Goal: Information Seeking & Learning: Compare options

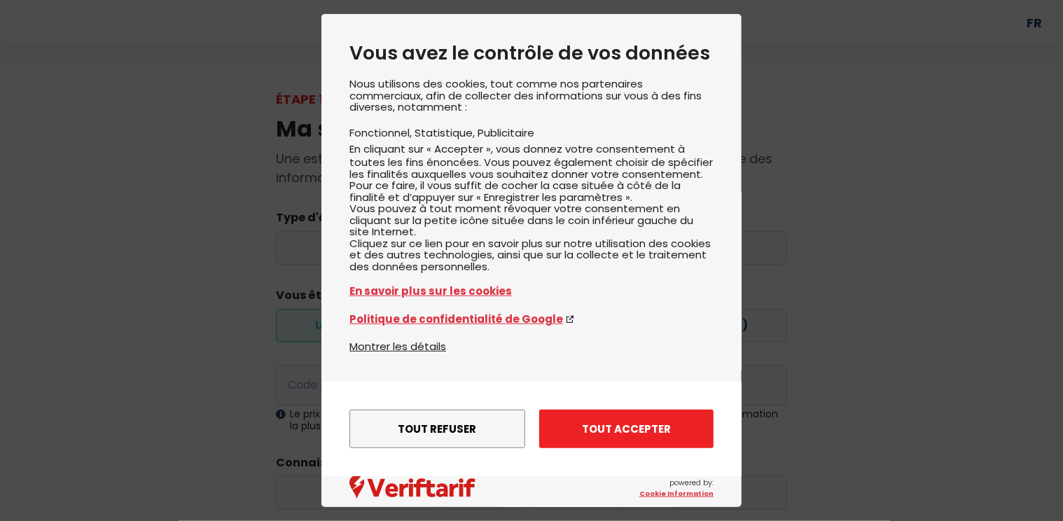
click at [644, 425] on button "Tout accepter" at bounding box center [626, 429] width 174 height 39
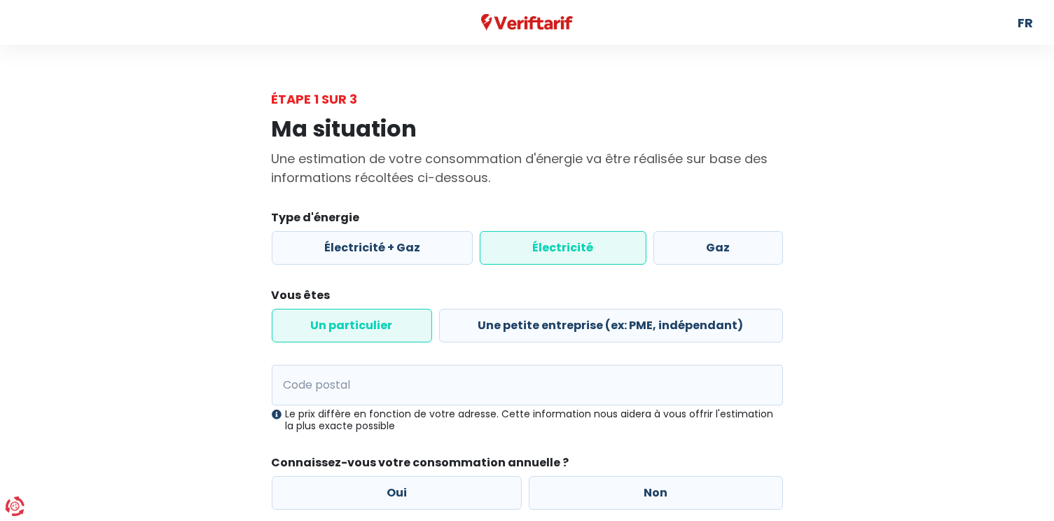
click at [589, 249] on label "Électricité" at bounding box center [563, 248] width 167 height 34
click at [589, 249] on input "Électricité" at bounding box center [563, 248] width 167 height 34
click at [360, 331] on label "Un particulier" at bounding box center [352, 326] width 160 height 34
click at [360, 331] on input "Un particulier" at bounding box center [352, 326] width 160 height 34
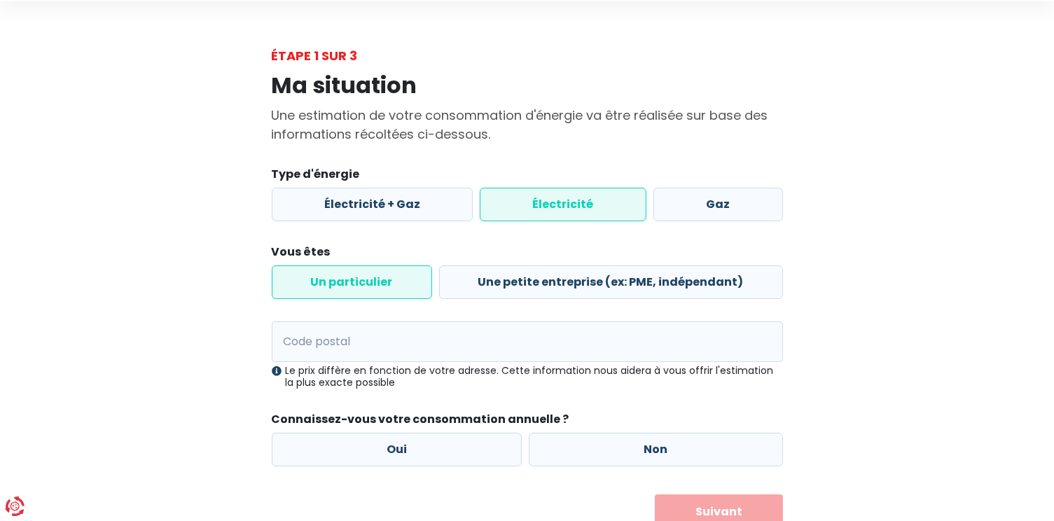
scroll to position [96, 0]
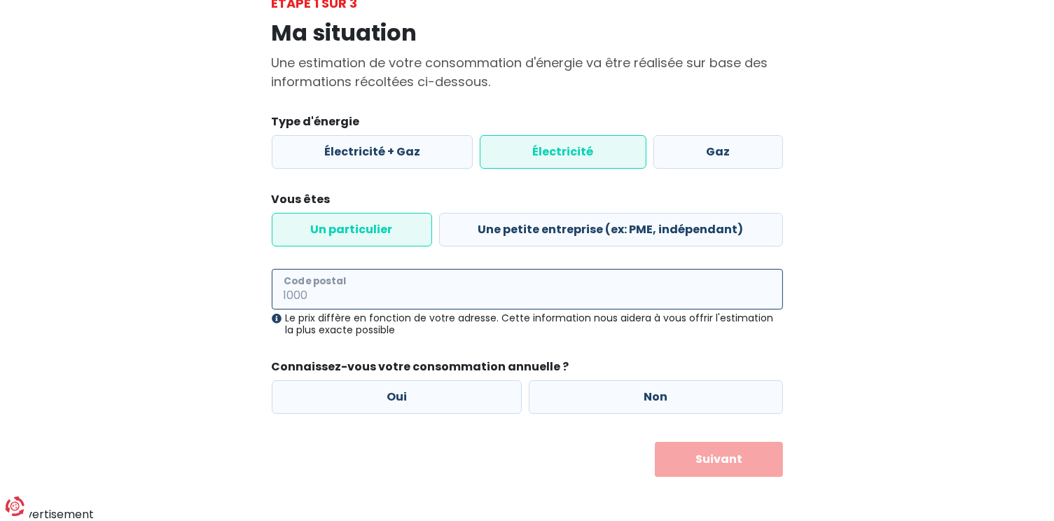
click at [375, 297] on input "Code postal" at bounding box center [527, 289] width 511 height 41
type input "7321"
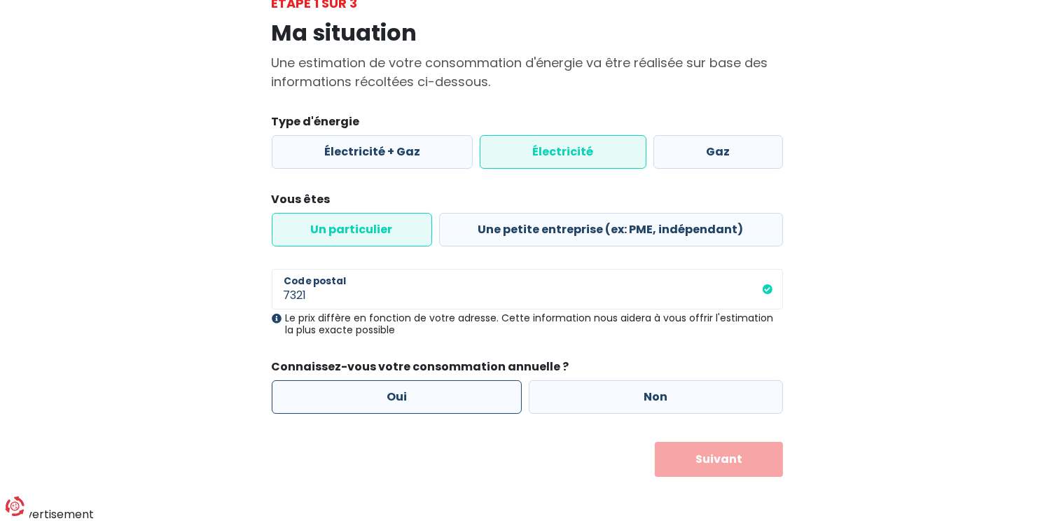
click at [390, 398] on label "Oui" at bounding box center [397, 397] width 251 height 34
click at [390, 398] on input "Oui" at bounding box center [397, 397] width 251 height 34
radio input "true"
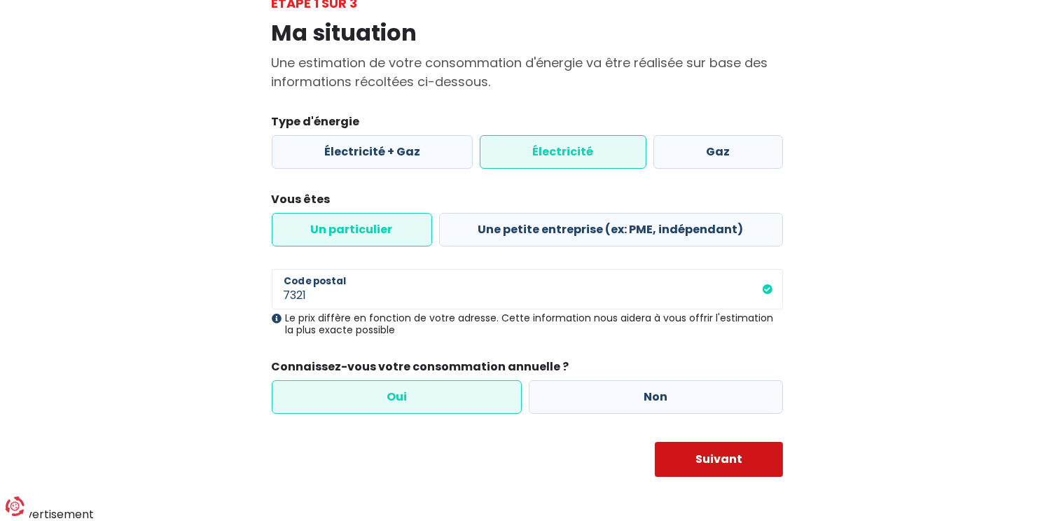
click at [713, 455] on button "Suivant" at bounding box center [719, 459] width 128 height 35
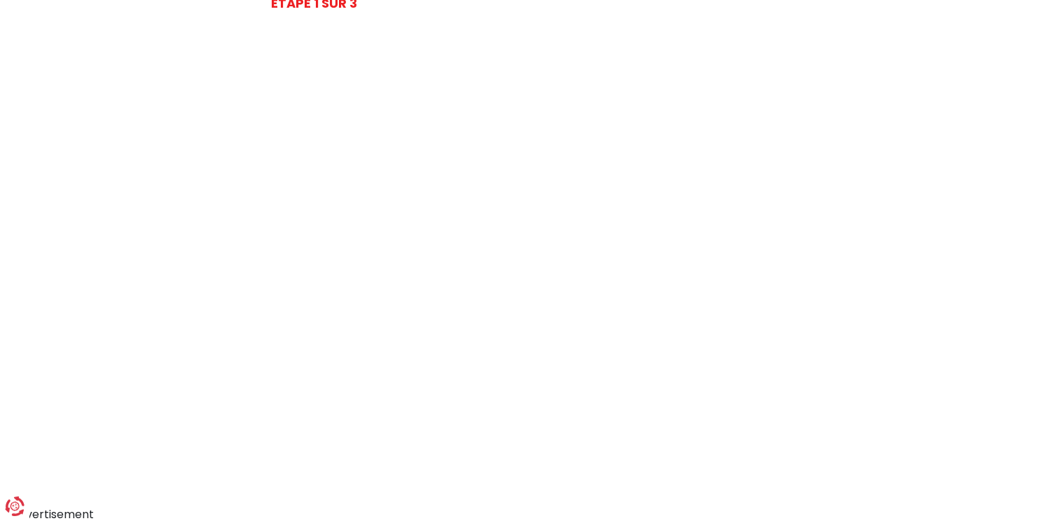
select select
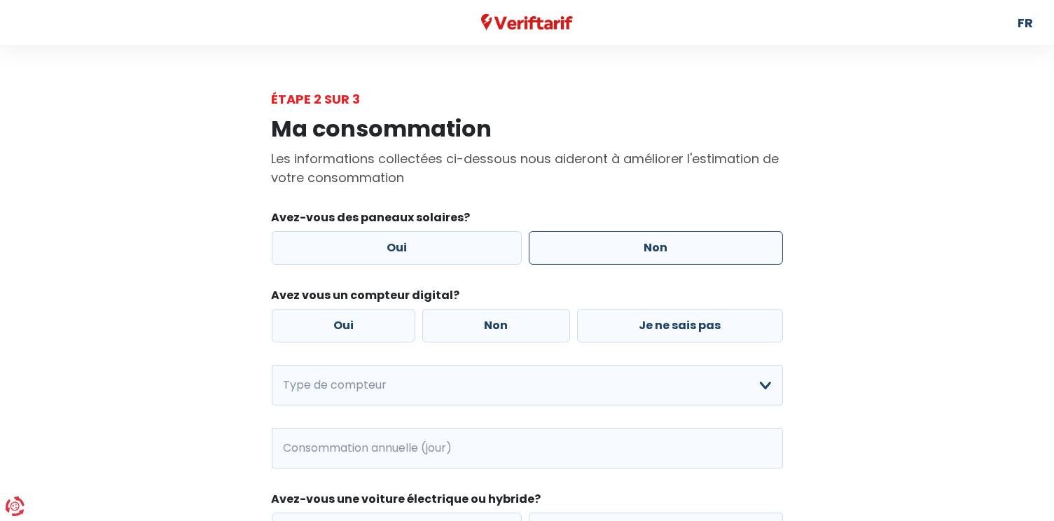
click at [660, 245] on label "Non" at bounding box center [656, 248] width 254 height 34
click at [660, 245] on input "Non" at bounding box center [656, 248] width 254 height 34
radio input "true"
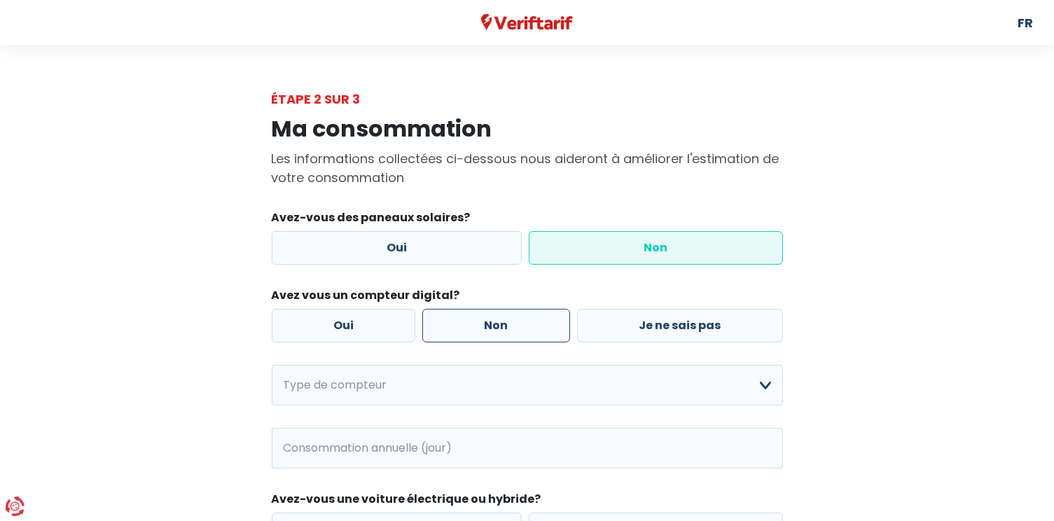
click at [493, 327] on label "Non" at bounding box center [496, 326] width 148 height 34
click at [493, 327] on input "Non" at bounding box center [496, 326] width 148 height 34
radio input "true"
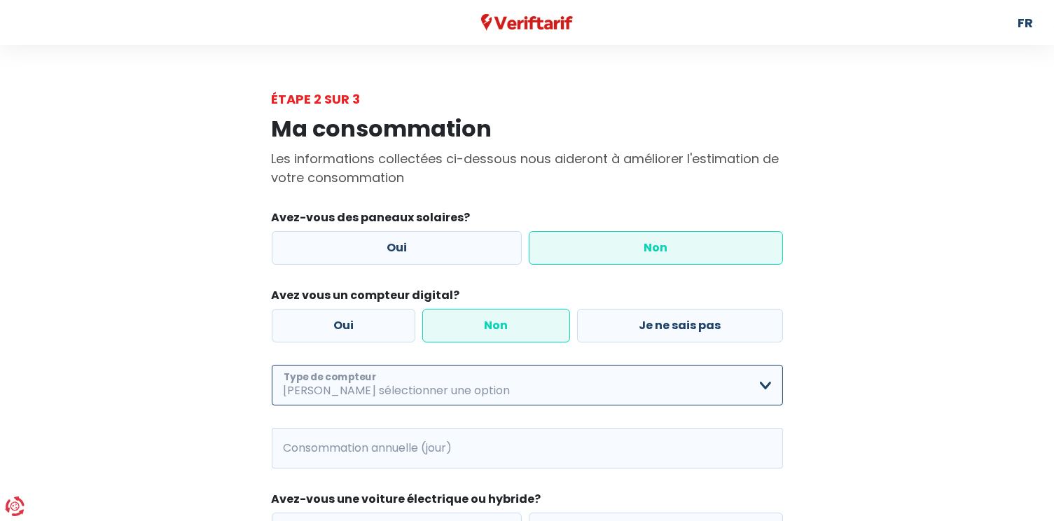
click at [760, 385] on select "Mono-horaire Bi-horaire Mono-horaire + exclusif nuit Bi-horaire + exclusif nuit…" at bounding box center [527, 385] width 511 height 41
select select "day_night_bi_hourly"
click at [272, 365] on select "Mono-horaire Bi-horaire Mono-horaire + exclusif nuit Bi-horaire + exclusif nuit…" at bounding box center [527, 385] width 511 height 41
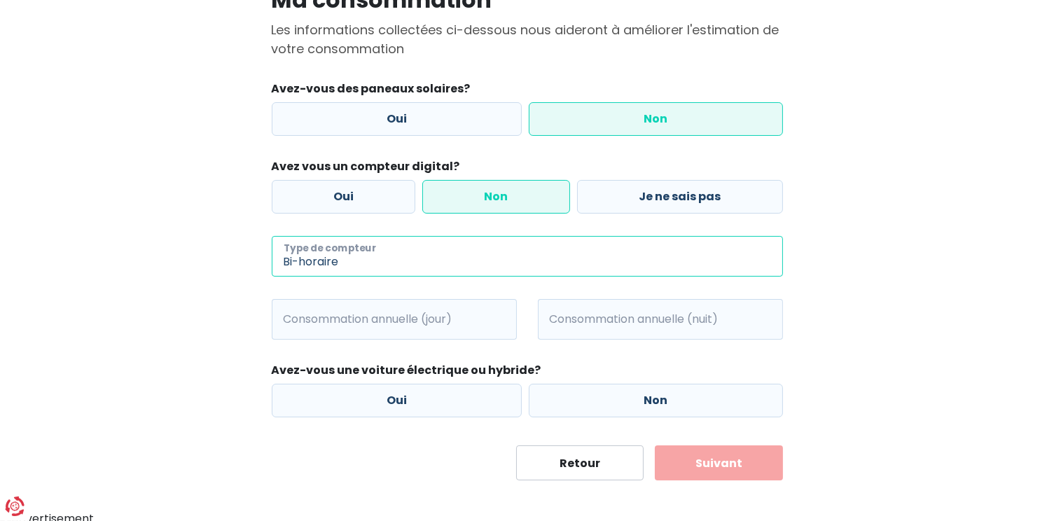
scroll to position [132, 0]
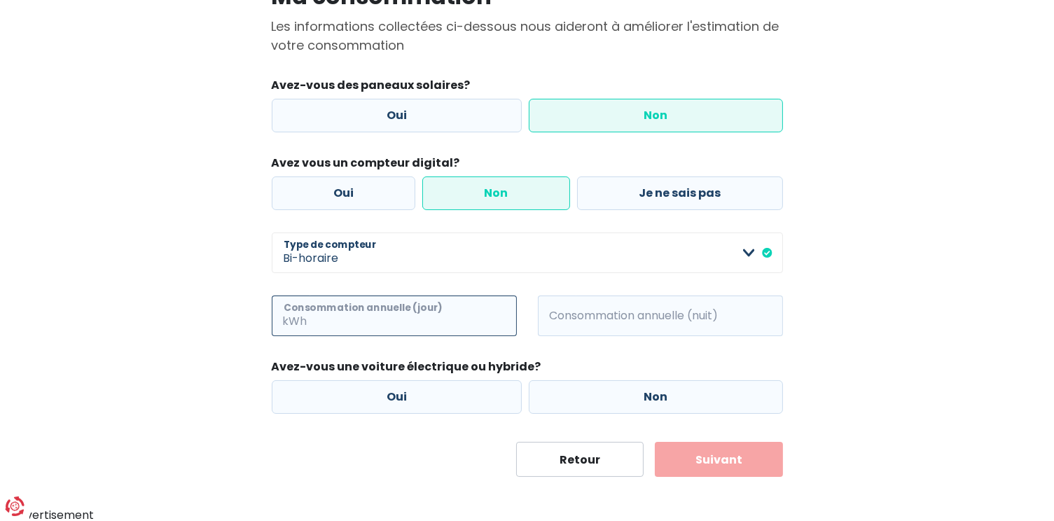
click at [360, 311] on input "Consommation annuelle (jour)" at bounding box center [413, 316] width 207 height 41
type input "1500"
click at [618, 316] on input "Consommation annuelle (nuit)" at bounding box center [679, 316] width 207 height 41
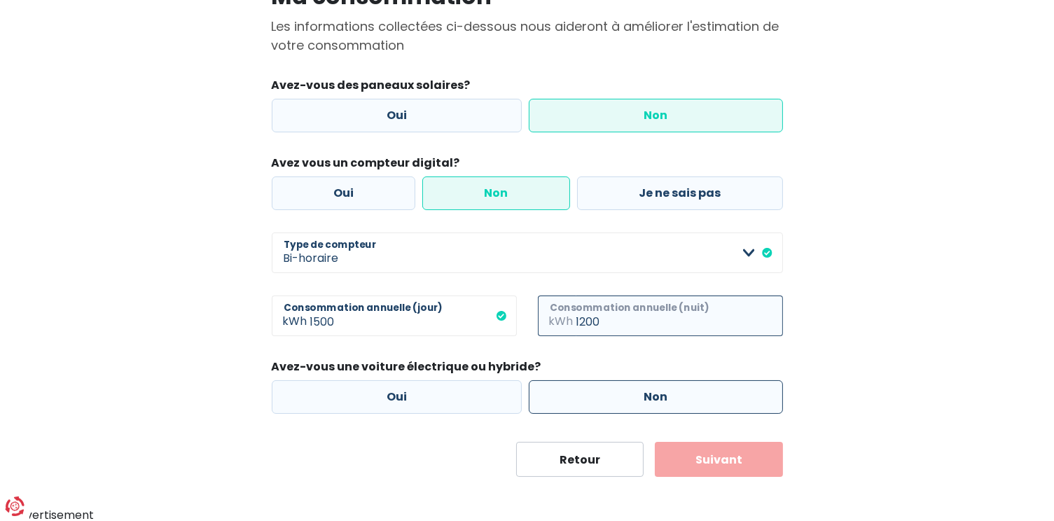
type input "1200"
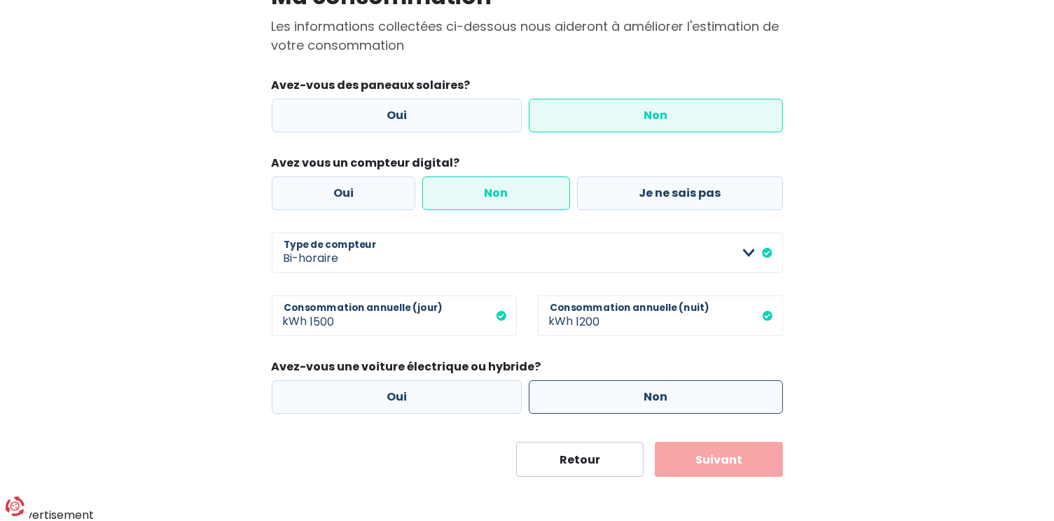
click at [657, 394] on label "Non" at bounding box center [656, 397] width 254 height 34
click at [657, 394] on input "Non" at bounding box center [656, 397] width 254 height 34
radio input "true"
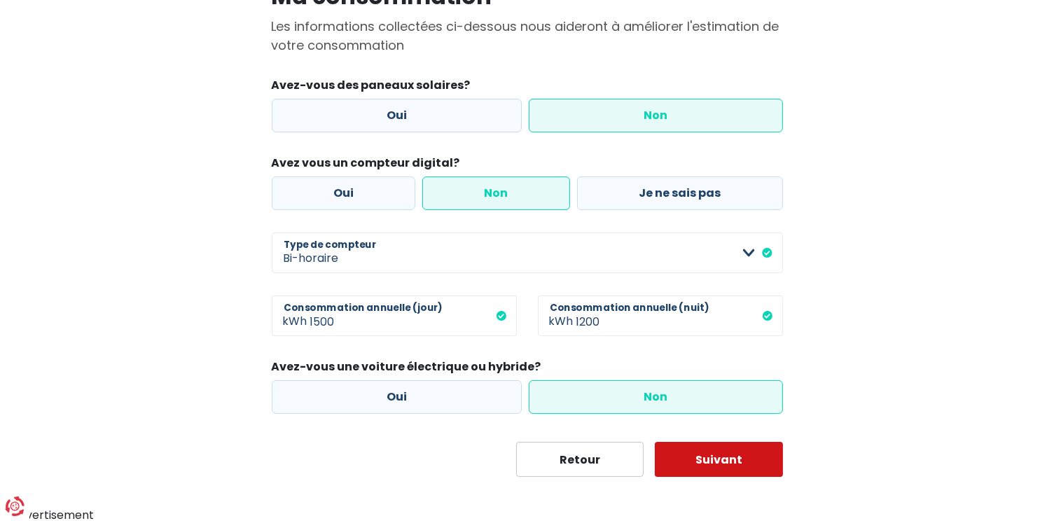
click at [723, 457] on button "Suivant" at bounding box center [719, 459] width 128 height 35
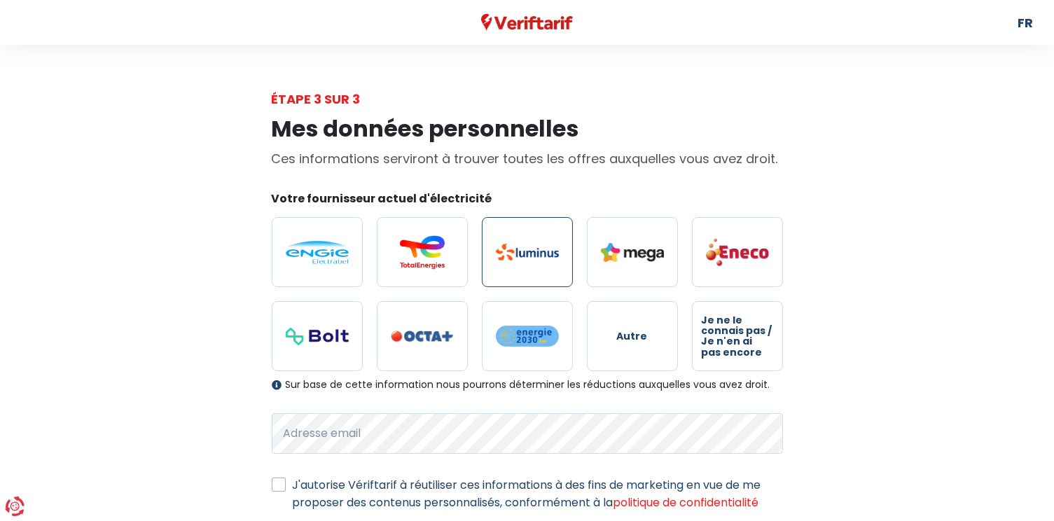
click at [523, 252] on img at bounding box center [527, 252] width 63 height 17
click at [523, 252] on input "radio" at bounding box center [527, 252] width 91 height 70
radio input "true"
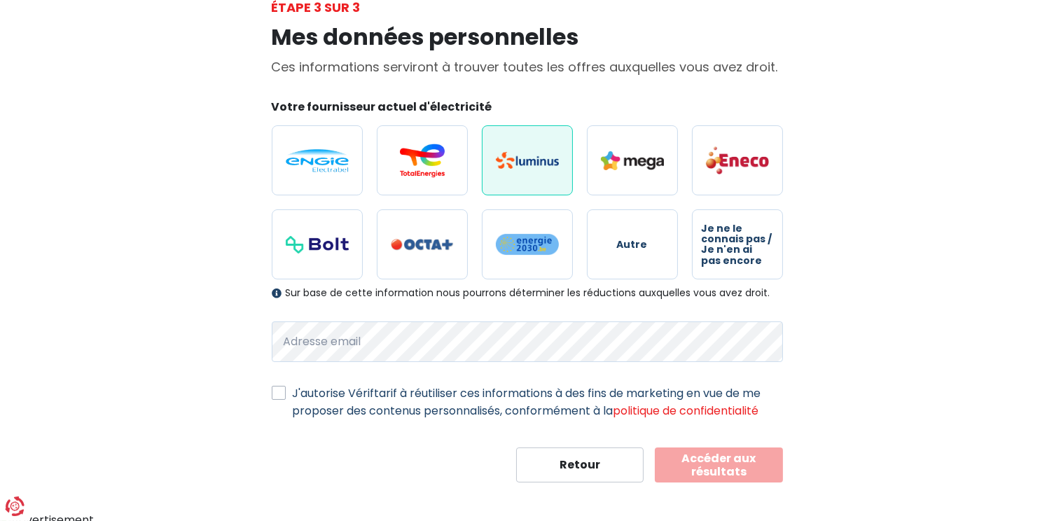
scroll to position [95, 0]
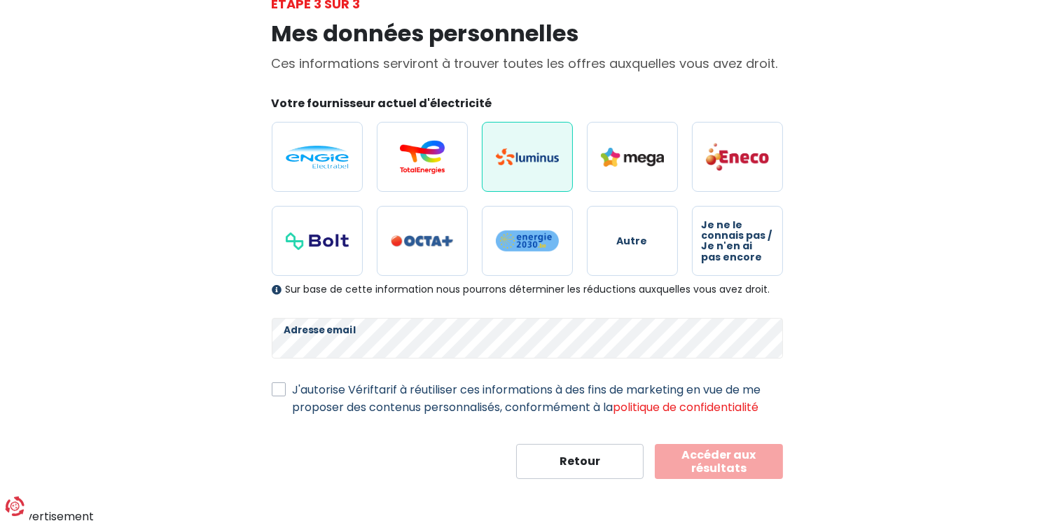
click at [293, 386] on label "J'autorise Vériftarif à réutiliser ces informations à des fins de marketing en …" at bounding box center [538, 398] width 490 height 35
click at [272, 386] on input "J'autorise Vériftarif à réutiliser ces informations à des fins de marketing en …" at bounding box center [279, 388] width 14 height 14
checkbox input "true"
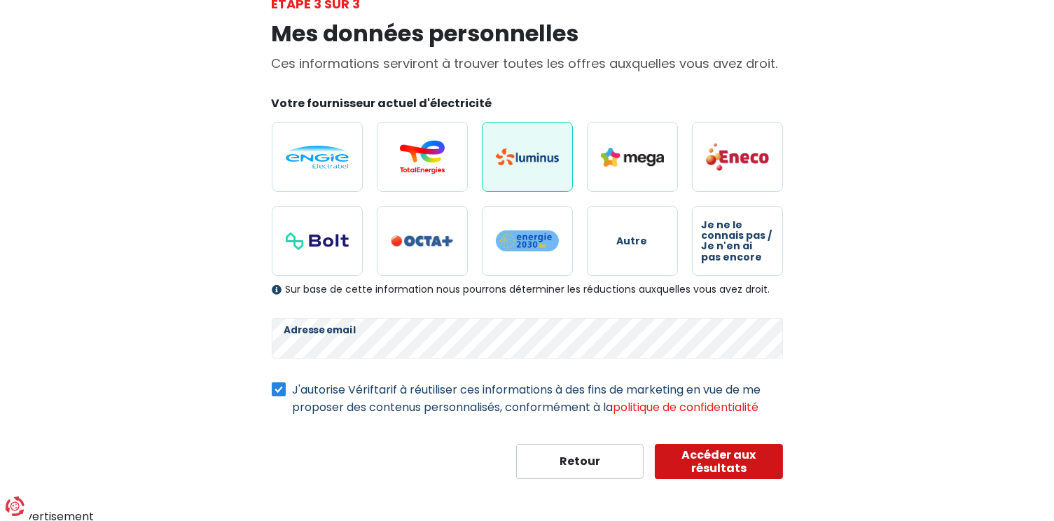
click at [716, 462] on button "Accéder aux résultats" at bounding box center [719, 461] width 128 height 35
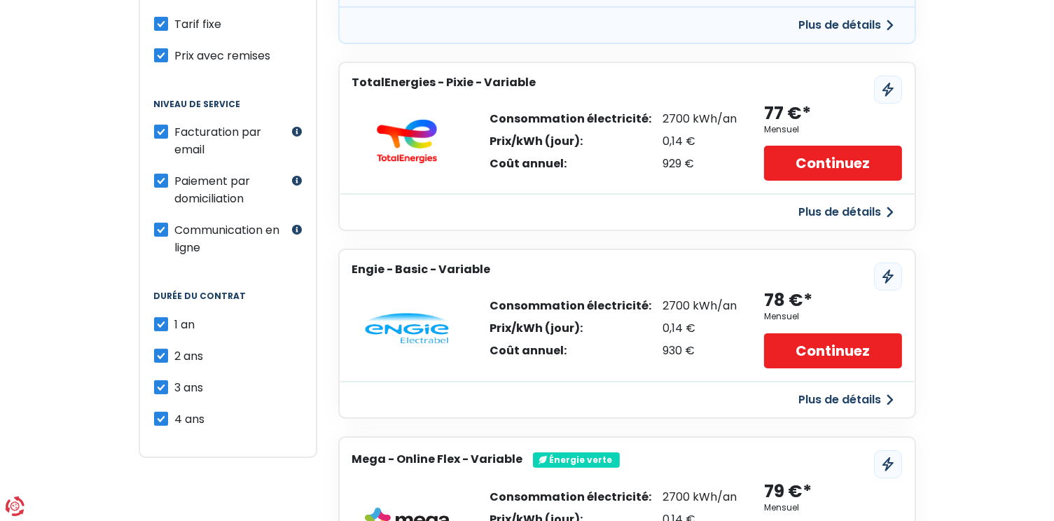
scroll to position [445, 0]
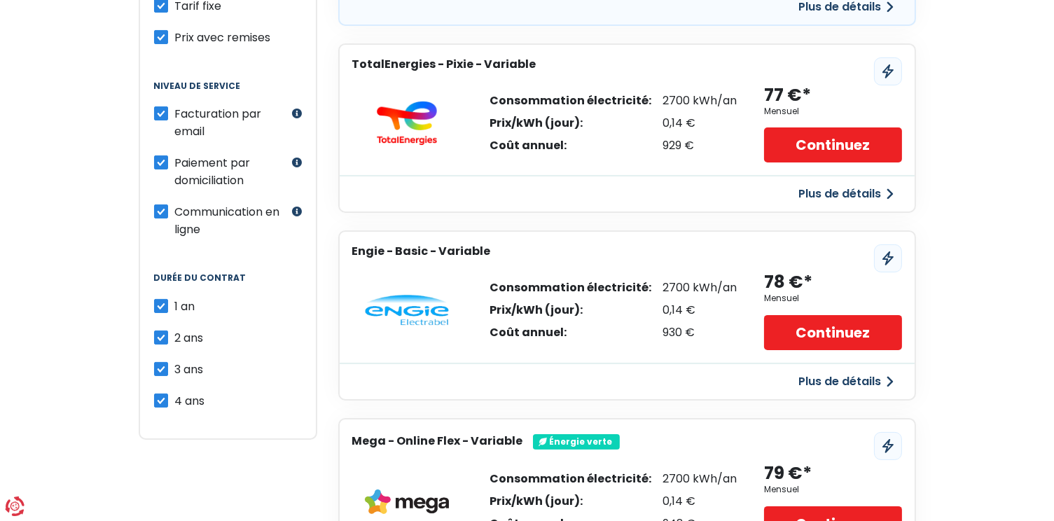
click at [832, 373] on button "Plus de détails" at bounding box center [846, 381] width 111 height 25
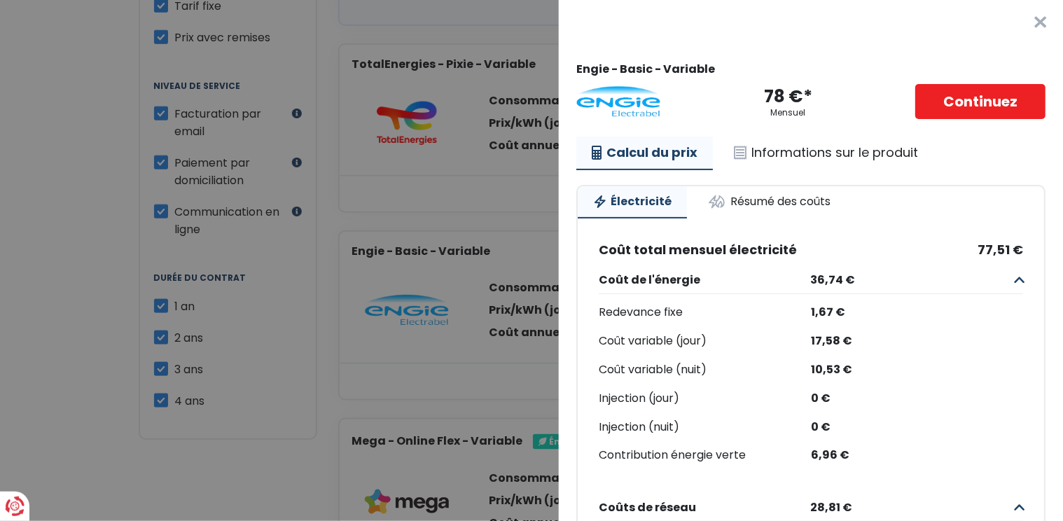
click at [1021, 19] on button "×" at bounding box center [1040, 22] width 45 height 45
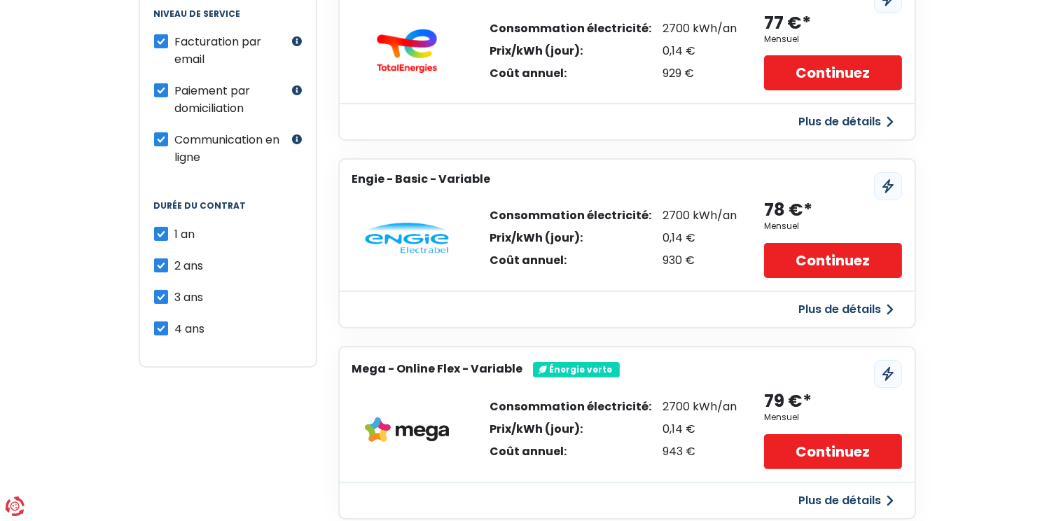
scroll to position [637, 0]
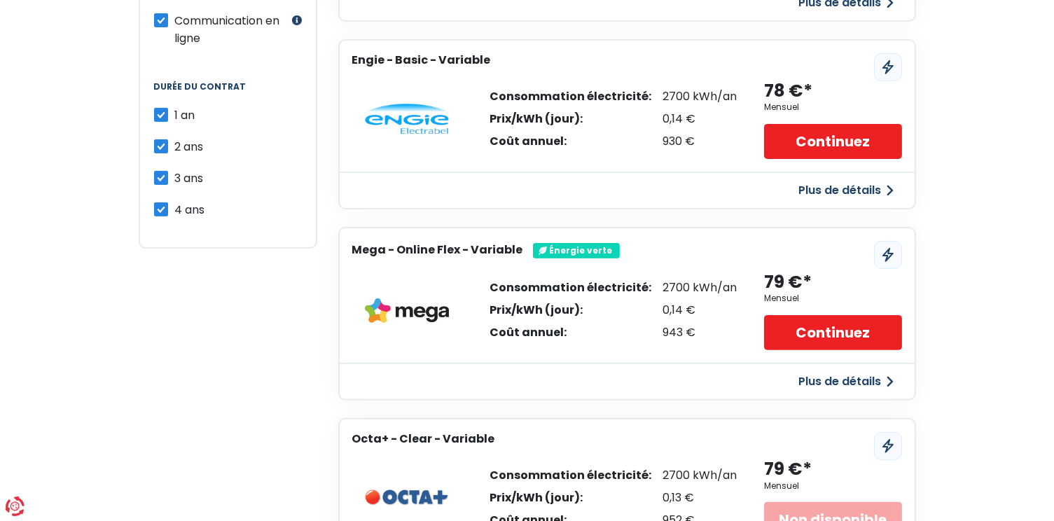
click at [834, 377] on button "Plus de détails" at bounding box center [846, 381] width 111 height 25
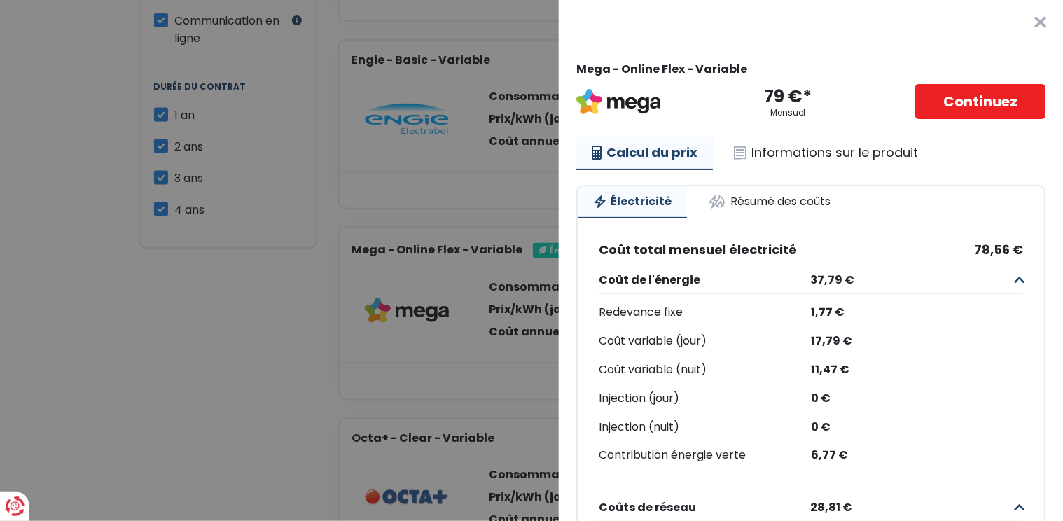
click at [1027, 21] on button "×" at bounding box center [1040, 22] width 45 height 45
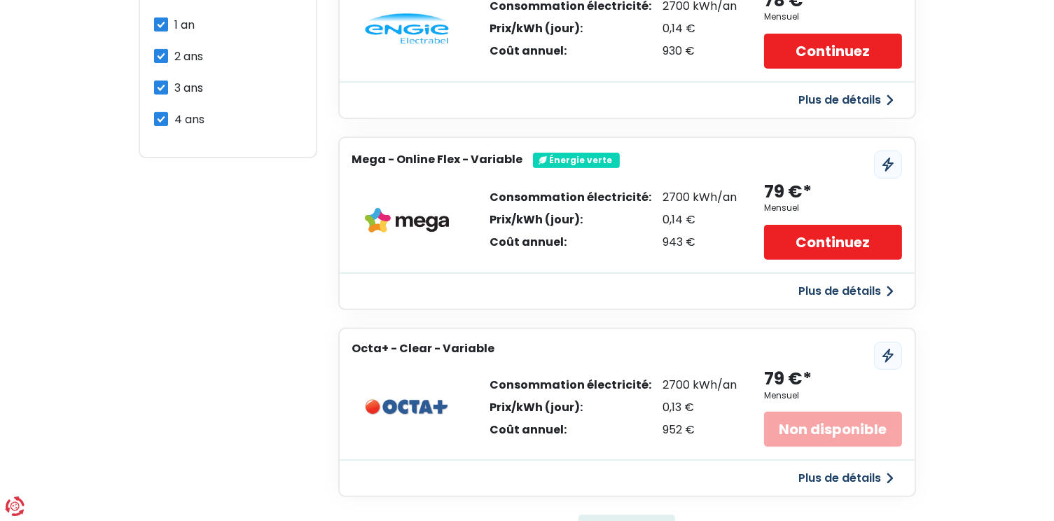
scroll to position [891, 0]
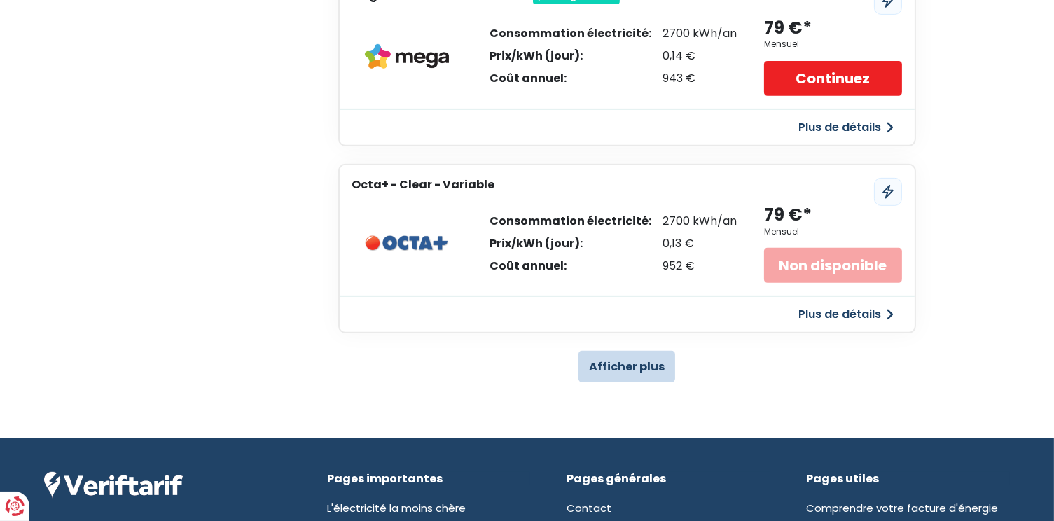
click at [638, 359] on button "Afficher plus" at bounding box center [626, 367] width 97 height 32
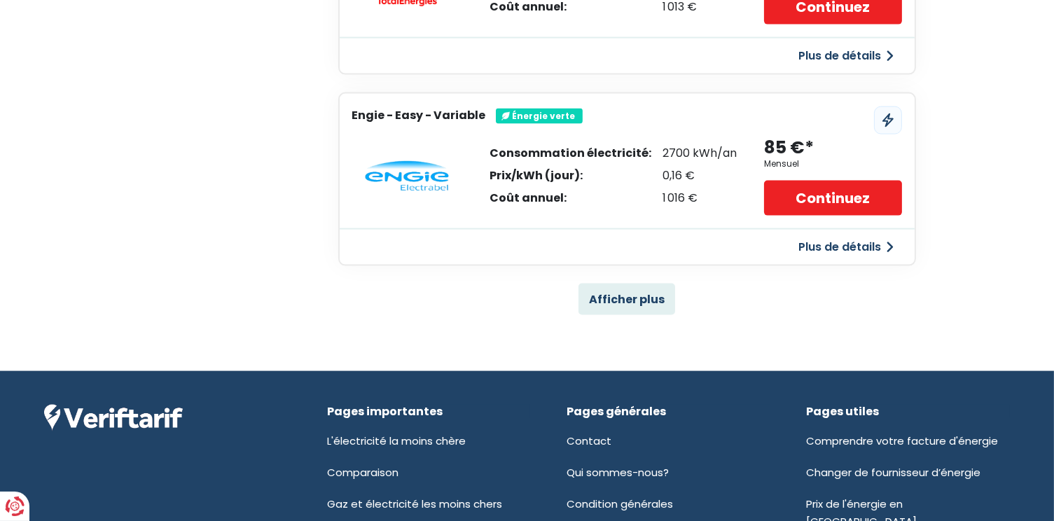
scroll to position [2864, 0]
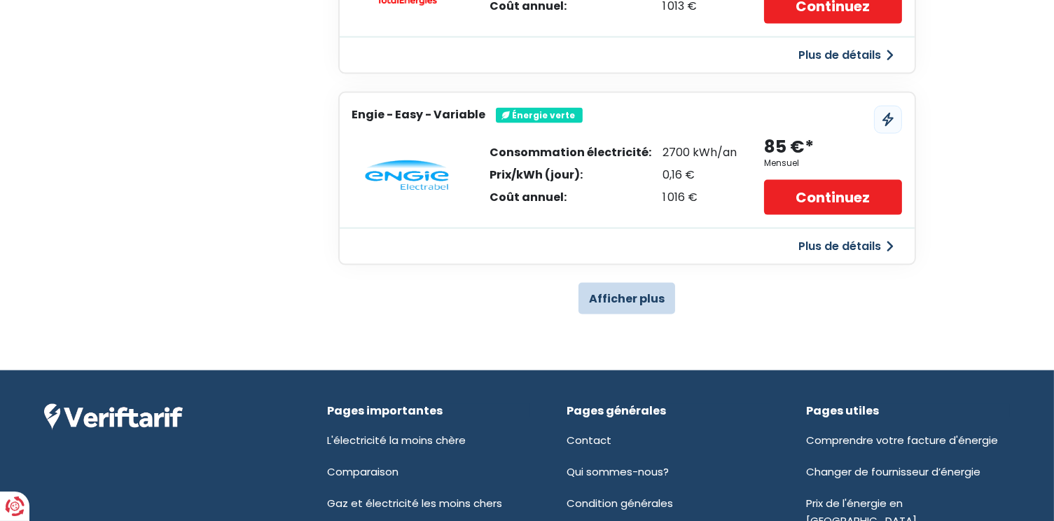
click at [627, 283] on button "Afficher plus" at bounding box center [626, 299] width 97 height 32
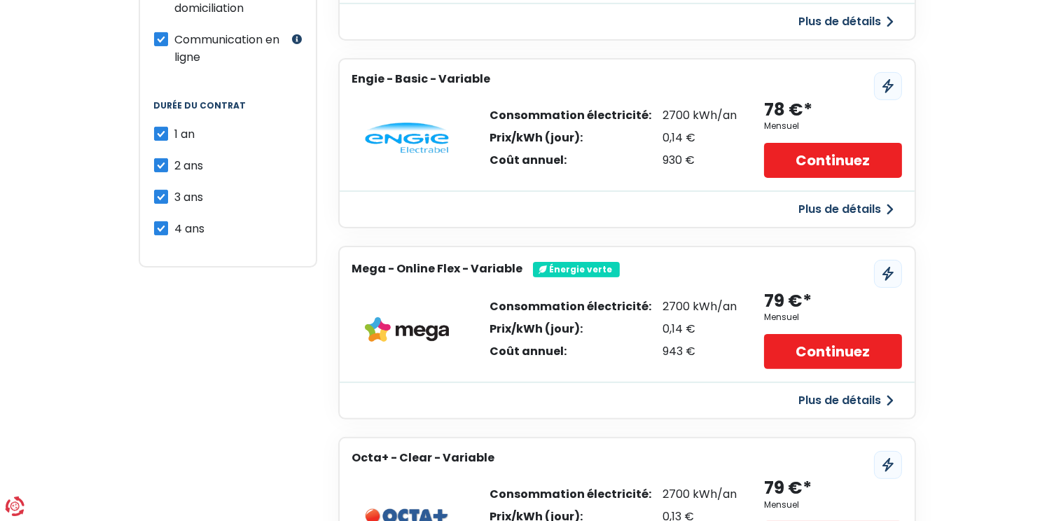
scroll to position [637, 0]
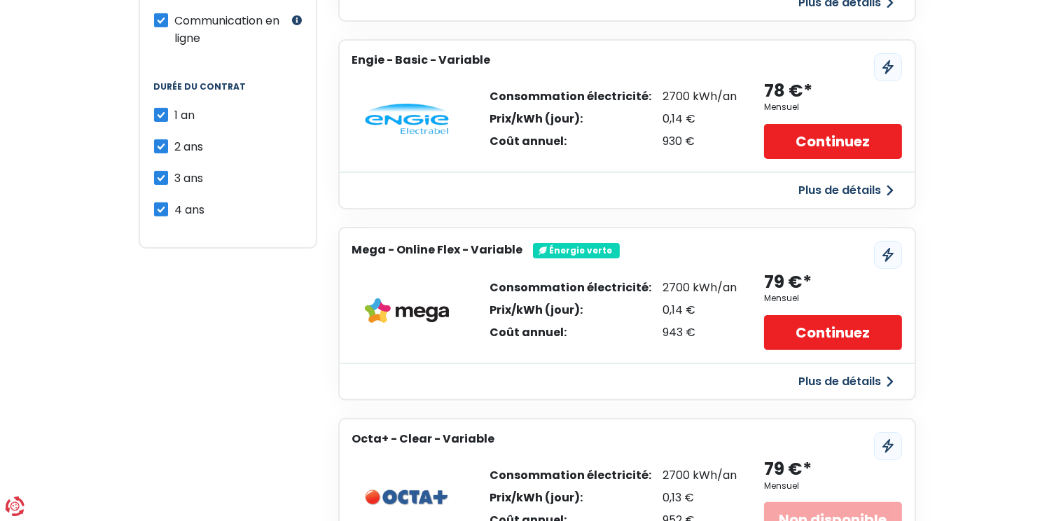
click at [175, 138] on label "2 ans" at bounding box center [189, 147] width 29 height 18
click at [163, 138] on input "2 ans" at bounding box center [161, 145] width 14 height 14
checkbox input "false"
click at [175, 169] on label "3 ans" at bounding box center [189, 178] width 29 height 18
click at [158, 169] on input "3 ans" at bounding box center [161, 176] width 14 height 14
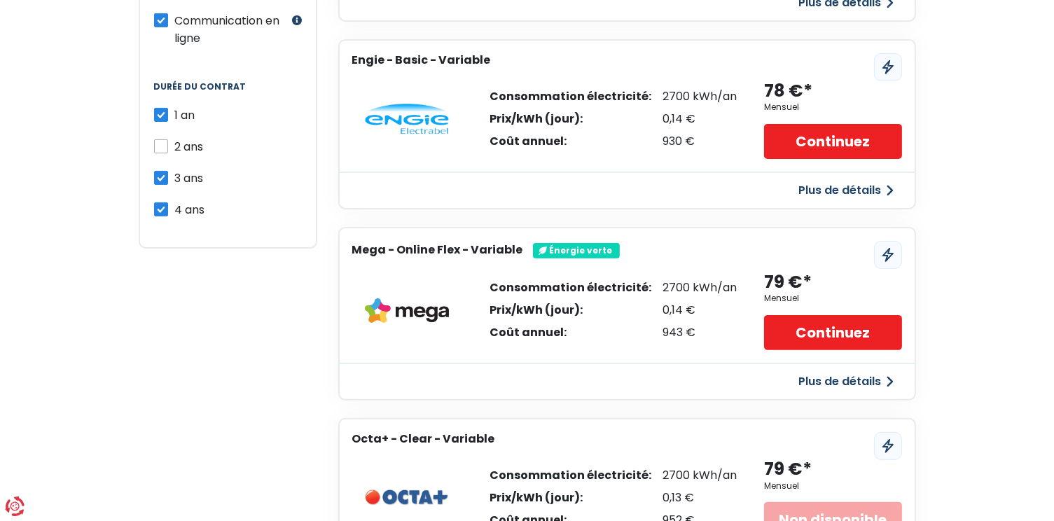
checkbox input "false"
click at [175, 201] on label "4 ans" at bounding box center [190, 210] width 30 height 18
click at [158, 201] on input "4 ans" at bounding box center [161, 208] width 14 height 14
checkbox input "false"
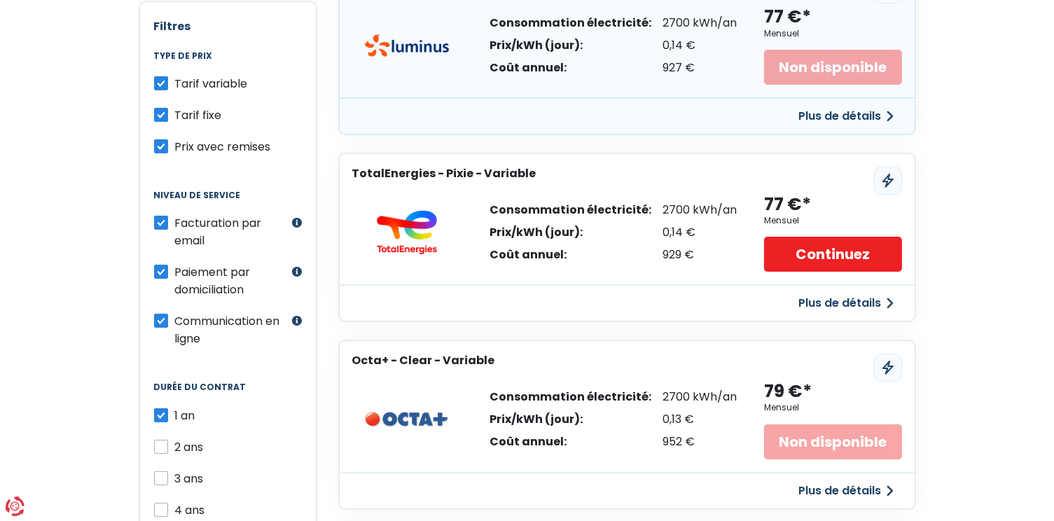
scroll to position [382, 0]
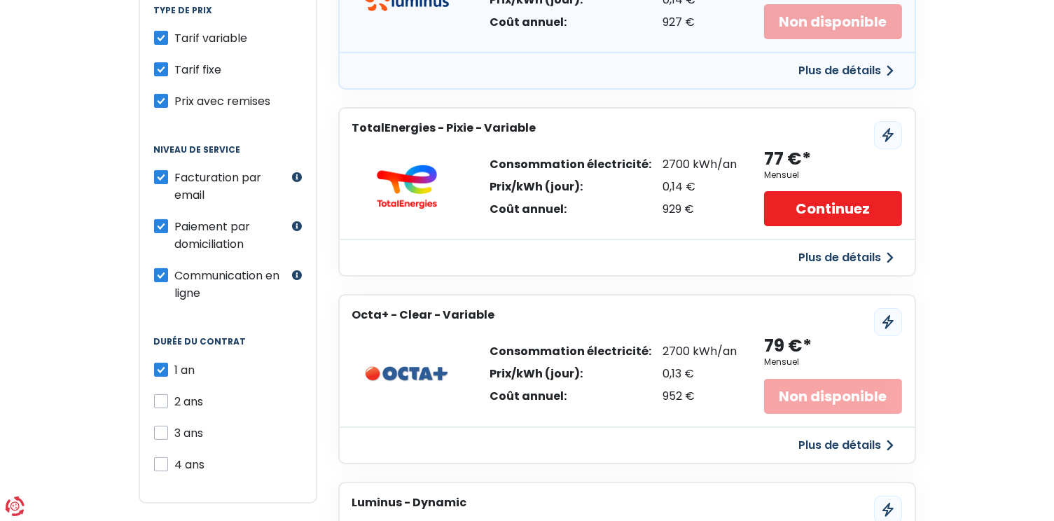
click at [844, 438] on button "Plus de détails" at bounding box center [846, 445] width 111 height 25
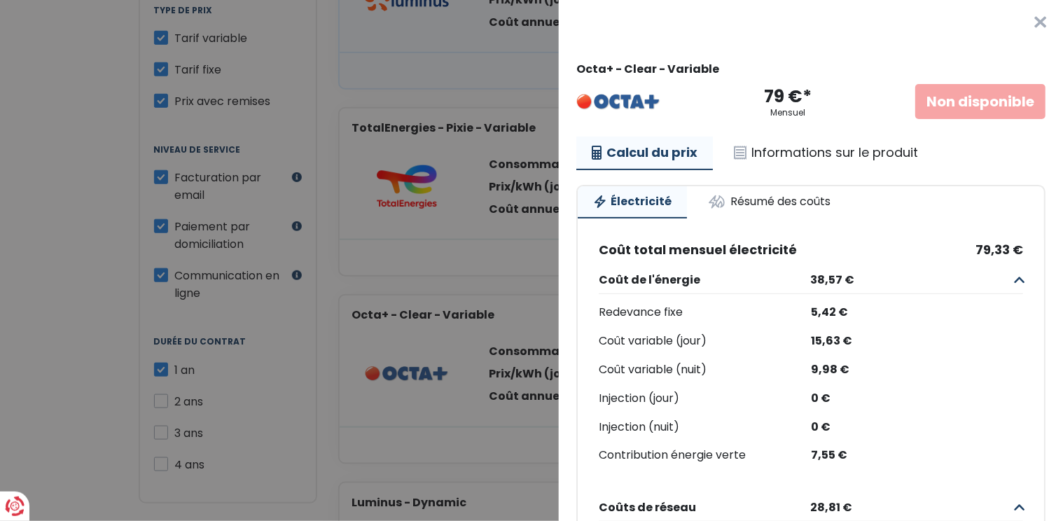
click at [1029, 18] on button "×" at bounding box center [1040, 22] width 45 height 45
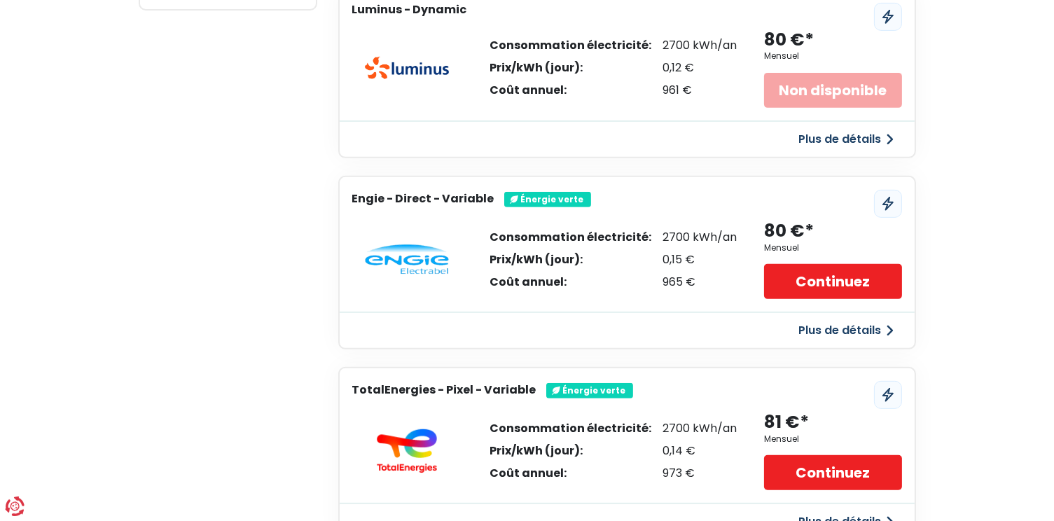
scroll to position [891, 0]
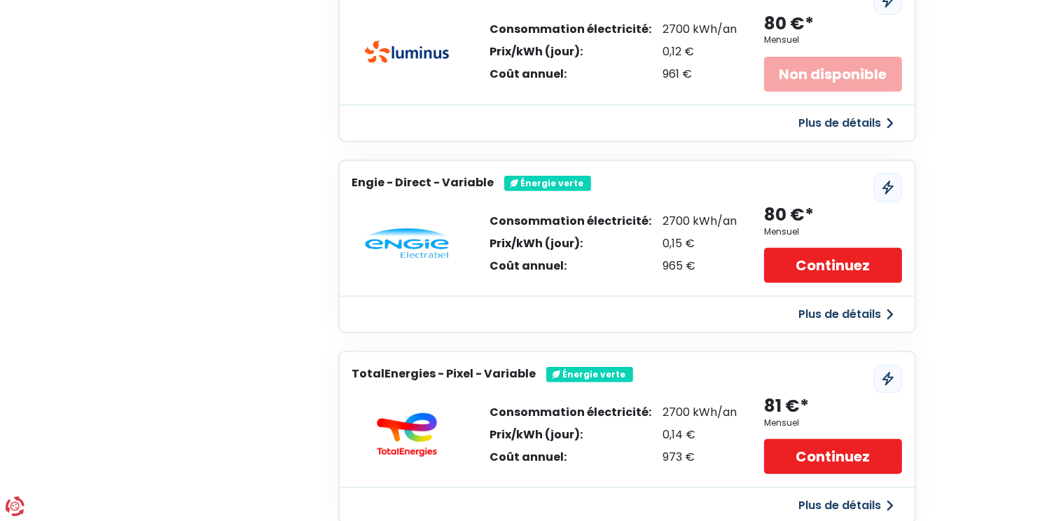
click at [845, 309] on button "Plus de détails" at bounding box center [846, 314] width 111 height 25
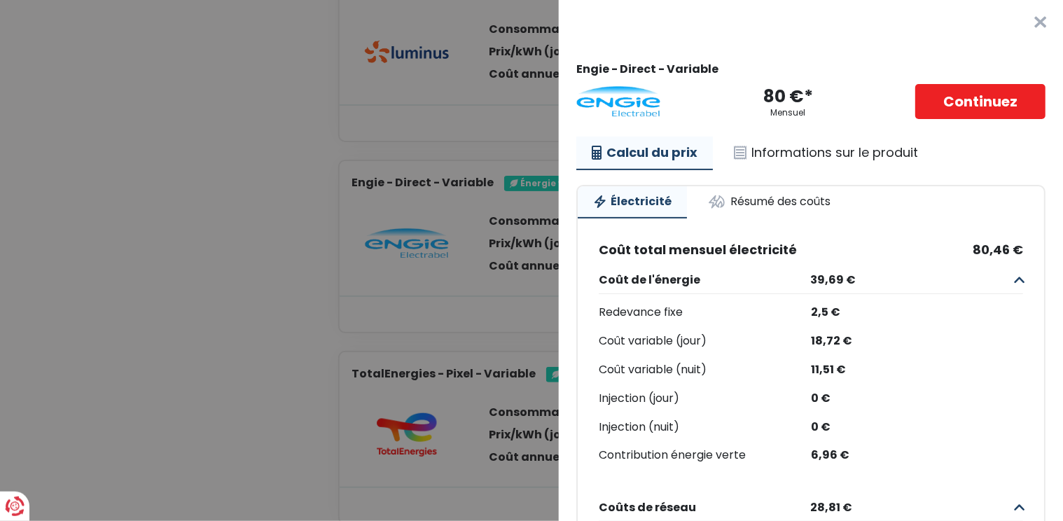
click at [1026, 15] on button "×" at bounding box center [1040, 22] width 45 height 45
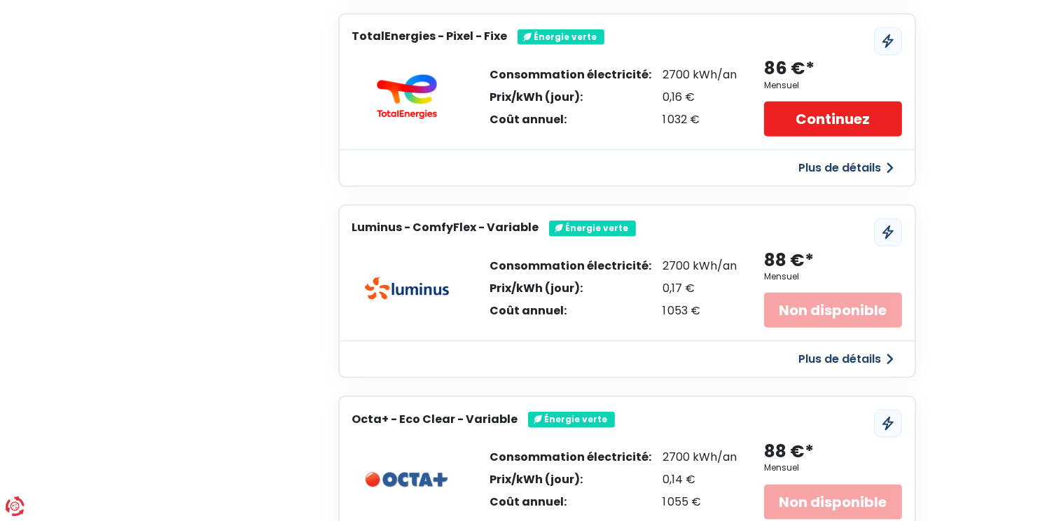
scroll to position [2419, 0]
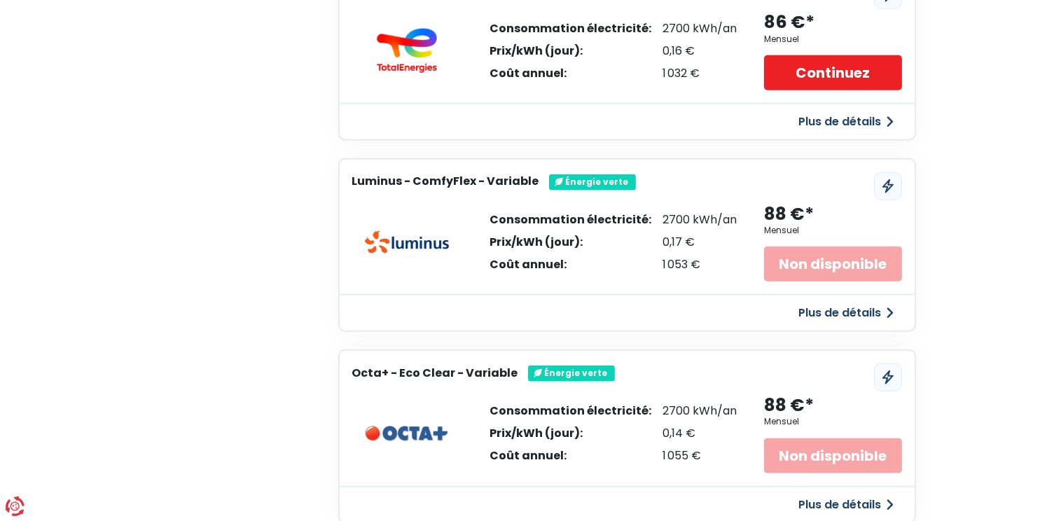
click at [845, 300] on button "Plus de détails" at bounding box center [846, 312] width 111 height 25
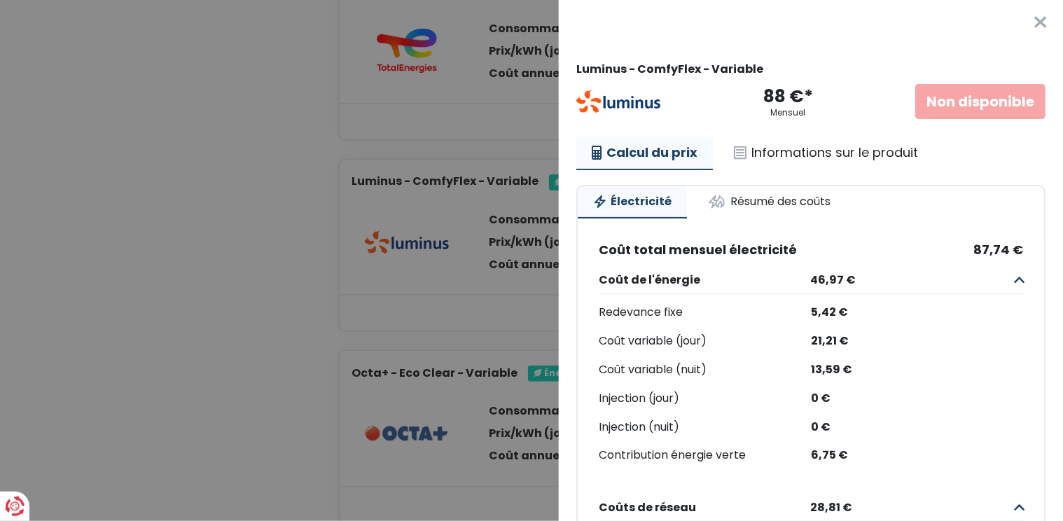
click at [1027, 20] on button "×" at bounding box center [1040, 22] width 45 height 45
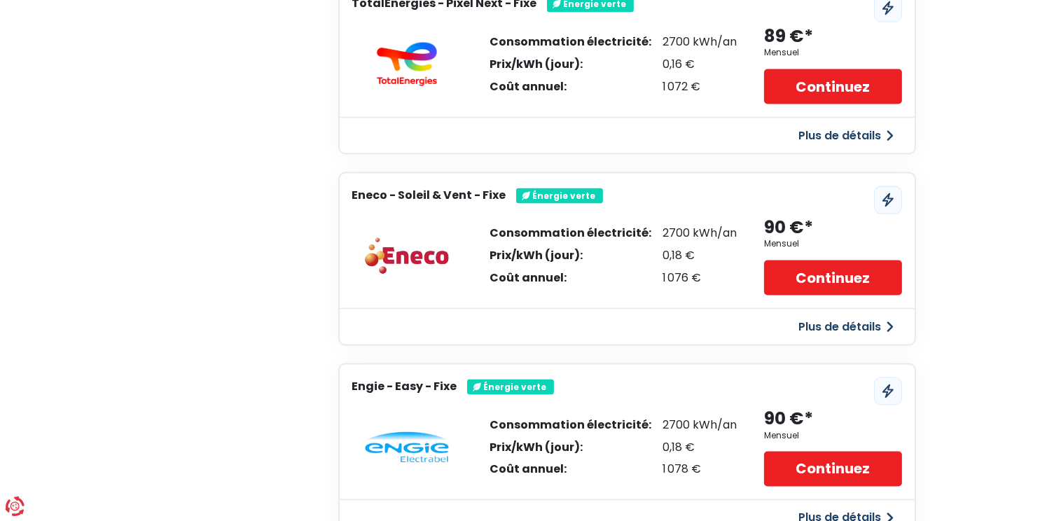
scroll to position [3437, 0]
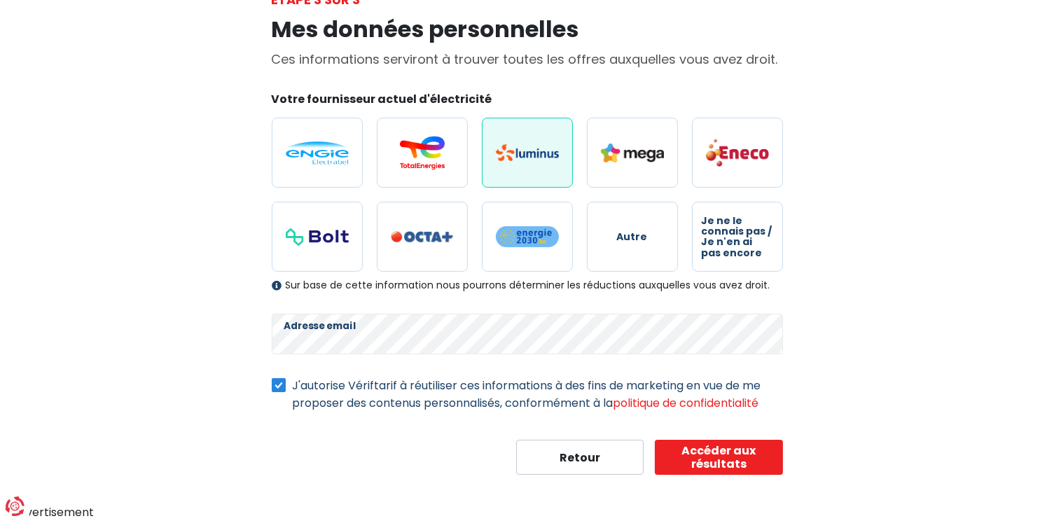
scroll to position [95, 0]
